Goal: Task Accomplishment & Management: Manage account settings

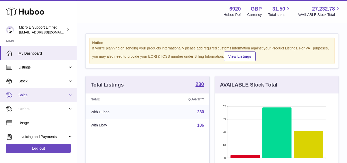
click at [50, 95] on span "Sales" at bounding box center [43, 95] width 49 height 5
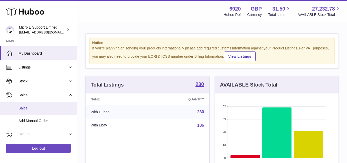
click at [22, 112] on link "Sales" at bounding box center [38, 108] width 77 height 13
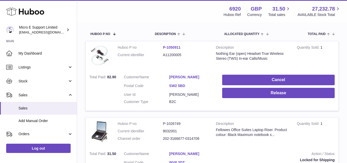
scroll to position [77, 0]
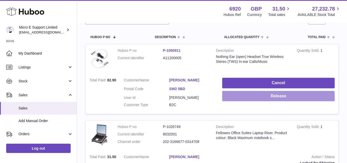
click at [272, 95] on button "Release" at bounding box center [278, 96] width 113 height 11
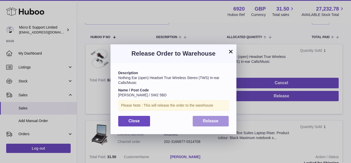
click at [220, 123] on button "Release" at bounding box center [211, 121] width 36 height 11
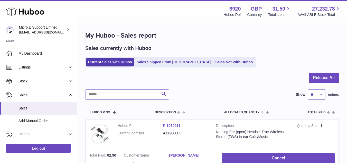
scroll to position [0, 0]
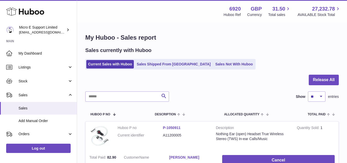
click at [164, 24] on div "My Huboo - Sales report Sales currently with Huboo Current Sales with Huboo Sal…" at bounding box center [212, 153] width 270 height 261
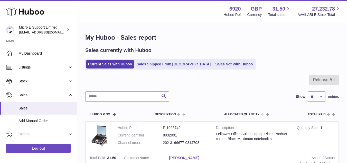
click at [187, 29] on div "My Huboo - Sales report Sales currently with Huboo Current Sales with Huboo Sal…" at bounding box center [212, 115] width 270 height 185
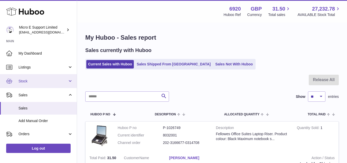
click at [46, 84] on link "Stock" at bounding box center [38, 81] width 77 height 14
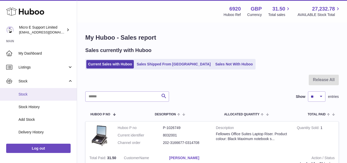
click at [34, 96] on span "Stock" at bounding box center [46, 94] width 54 height 5
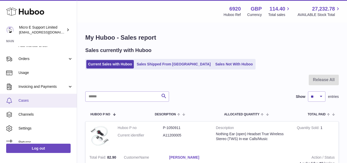
scroll to position [77, 0]
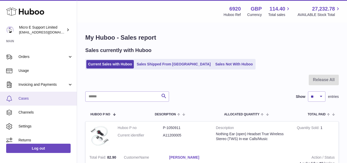
click at [39, 100] on span "Cases" at bounding box center [46, 98] width 54 height 5
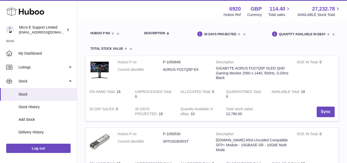
scroll to position [51, 0]
click at [174, 62] on dd "P-1059848" at bounding box center [185, 61] width 45 height 5
click at [173, 62] on dd "P-1059848" at bounding box center [185, 61] width 45 height 5
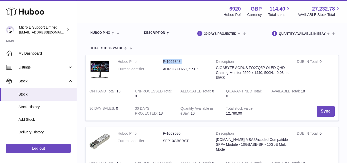
click at [173, 62] on dd "P-1059848" at bounding box center [185, 61] width 45 height 5
click at [187, 68] on dd "AORUS FO27Q5P-EK" at bounding box center [185, 69] width 45 height 5
copy tr "AORUS FO27Q5P-EK"
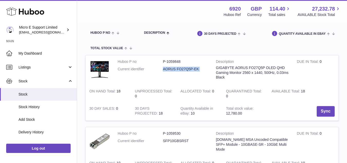
click at [193, 84] on td "Huboo P no P-1059848 Current identifier AORUS FO27Q5P-EK" at bounding box center [163, 70] width 98 height 30
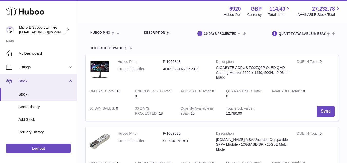
click at [67, 82] on link "Stock" at bounding box center [38, 81] width 77 height 14
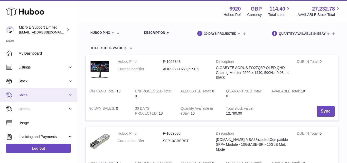
click at [60, 99] on link "Sales" at bounding box center [38, 95] width 77 height 14
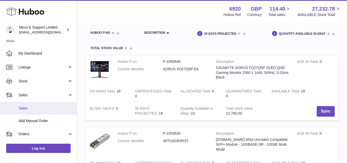
click at [32, 109] on span "Sales" at bounding box center [46, 108] width 54 height 5
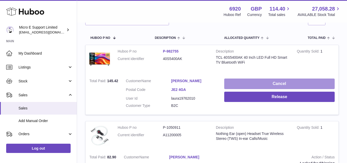
scroll to position [77, 0]
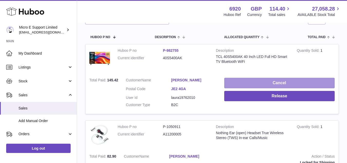
click at [262, 84] on button "Cancel" at bounding box center [279, 83] width 111 height 11
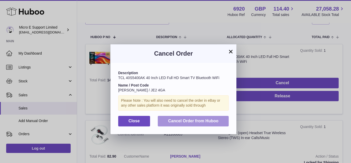
click at [197, 119] on span "Cancel Order from Huboo" at bounding box center [193, 120] width 50 height 4
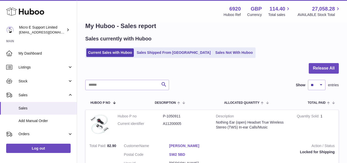
scroll to position [0, 0]
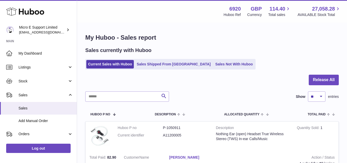
click at [197, 41] on h1 "My Huboo - Sales report" at bounding box center [212, 37] width 254 height 8
